Goal: Navigation & Orientation: Find specific page/section

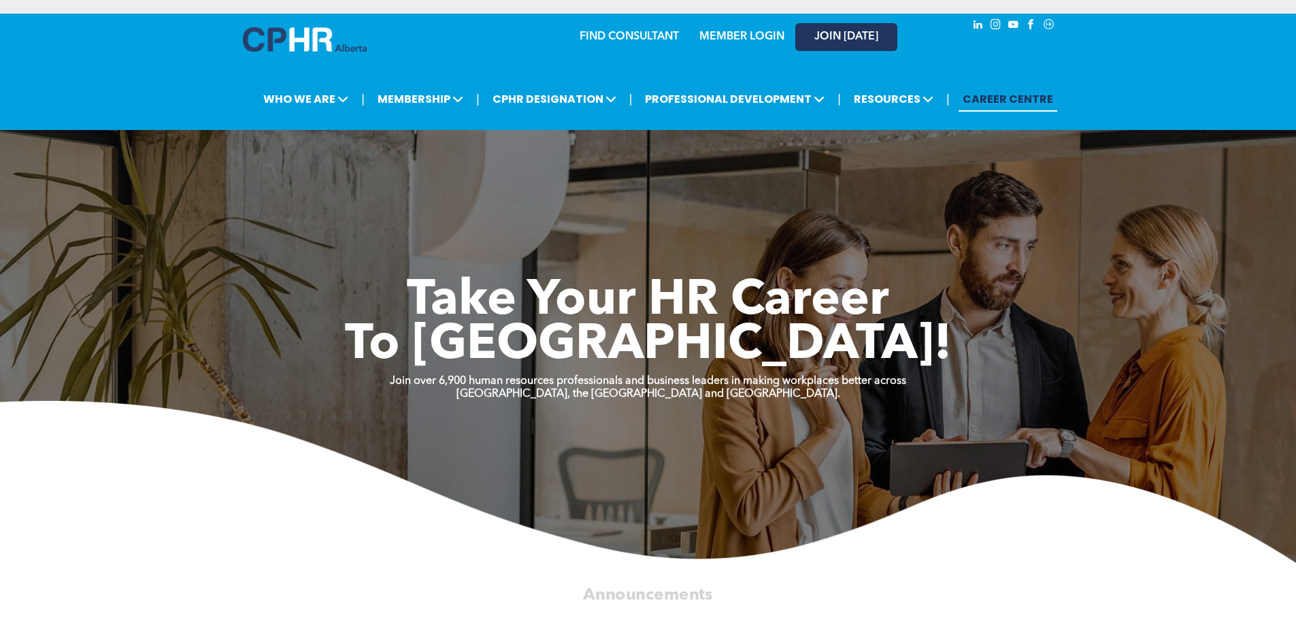
click at [848, 31] on link "JOIN [DATE]" at bounding box center [846, 37] width 102 height 28
